Goal: Information Seeking & Learning: Learn about a topic

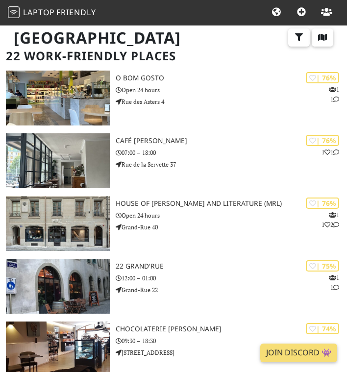
scroll to position [54, 0]
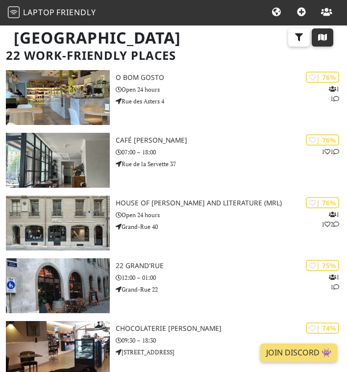
click at [319, 46] on button "button" at bounding box center [323, 37] width 22 height 19
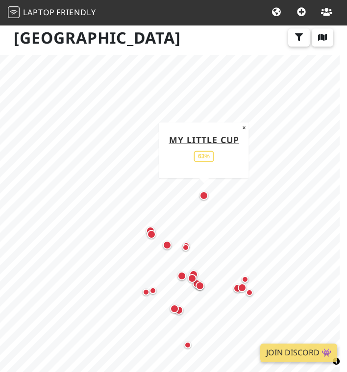
click at [203, 194] on div "Map marker" at bounding box center [204, 195] width 9 height 9
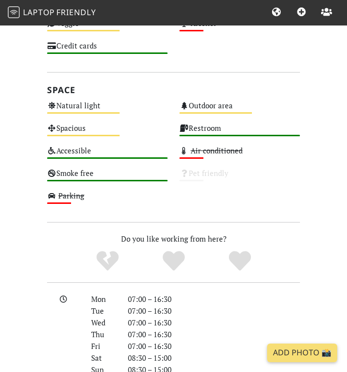
scroll to position [808, 0]
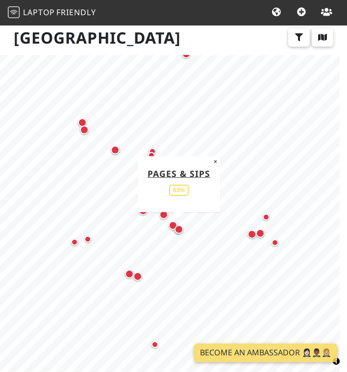
click at [180, 231] on div "Map marker" at bounding box center [179, 229] width 9 height 9
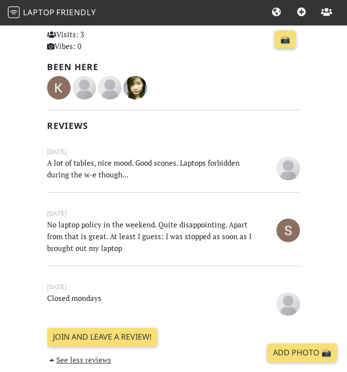
scroll to position [234, 0]
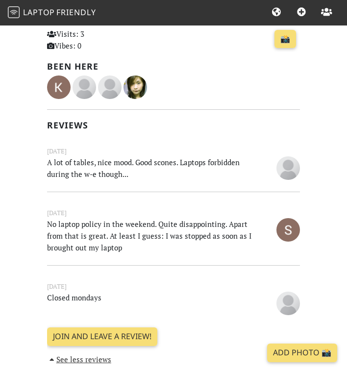
click at [97, 177] on p "A lot of tables, nice mood. Good scones. Laptops forbidden during the w-e thoug…" at bounding box center [151, 168] width 221 height 24
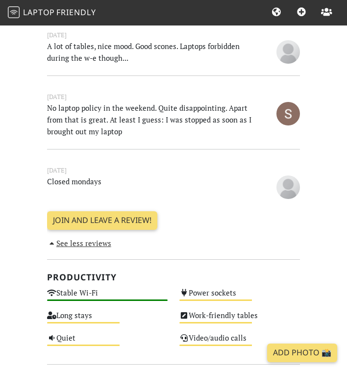
scroll to position [359, 0]
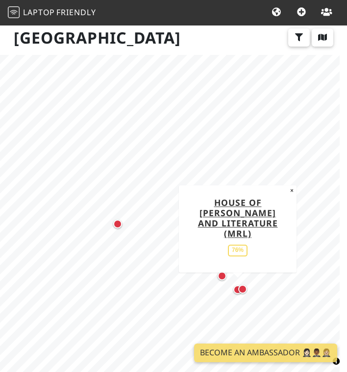
click at [234, 290] on div "Map marker" at bounding box center [237, 289] width 9 height 9
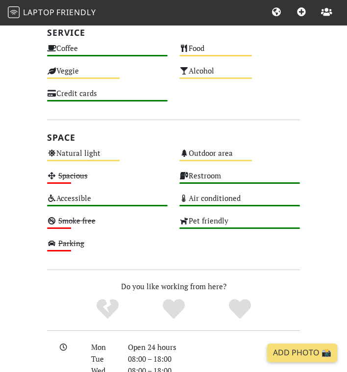
scroll to position [939, 0]
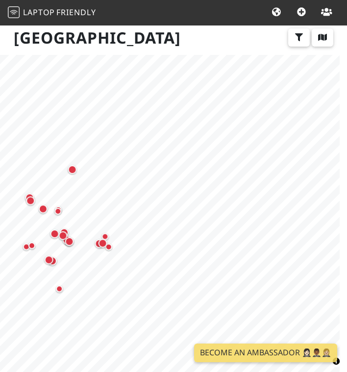
click at [0, 224] on html "Laptop Friendly Cities Add Join Community [GEOGRAPHIC_DATA] Filters My Places L…" at bounding box center [173, 186] width 347 height 372
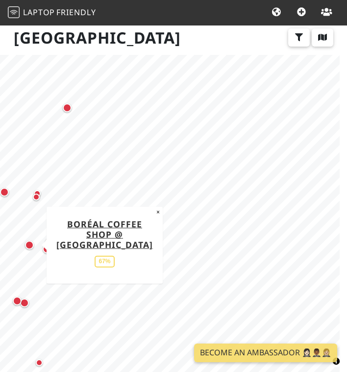
click at [31, 247] on div "Map marker" at bounding box center [29, 245] width 9 height 9
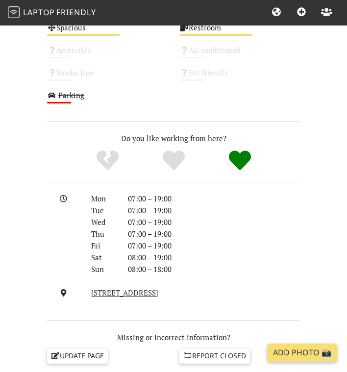
scroll to position [772, 0]
